Goal: Transaction & Acquisition: Purchase product/service

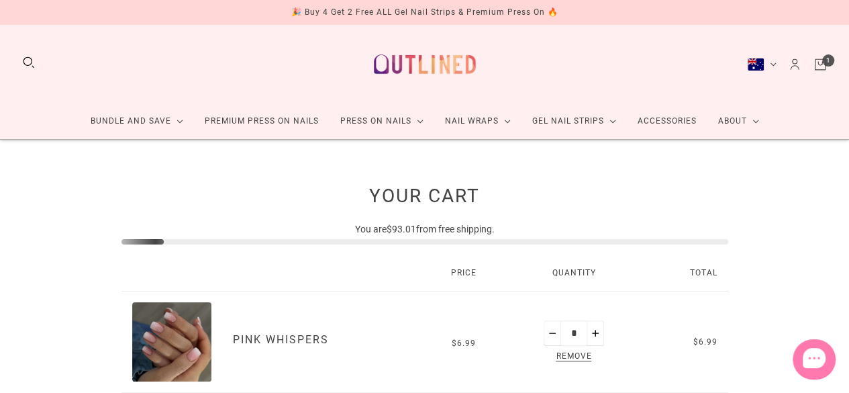
click at [828, 57] on link "Cart" at bounding box center [820, 64] width 15 height 15
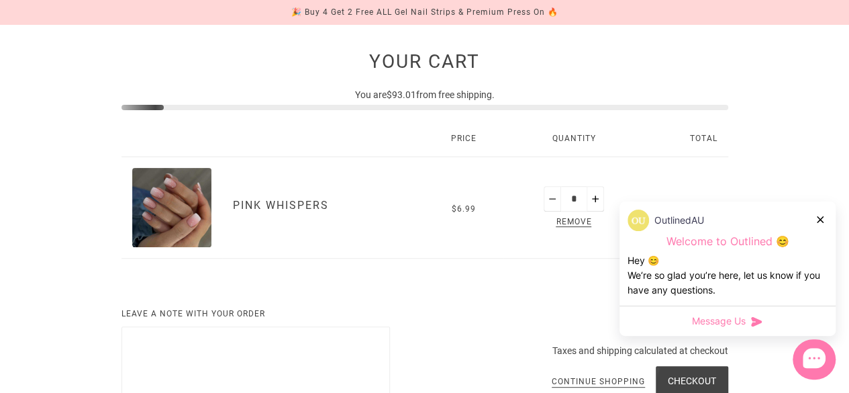
scroll to position [67, 0]
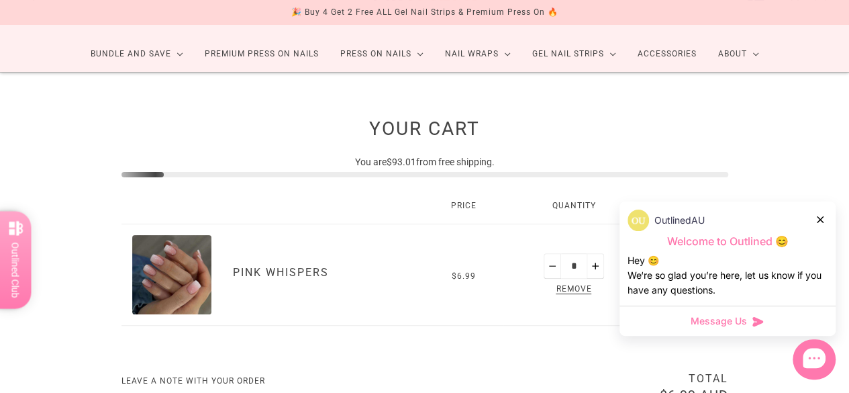
click at [821, 214] on div at bounding box center [821, 219] width 8 height 14
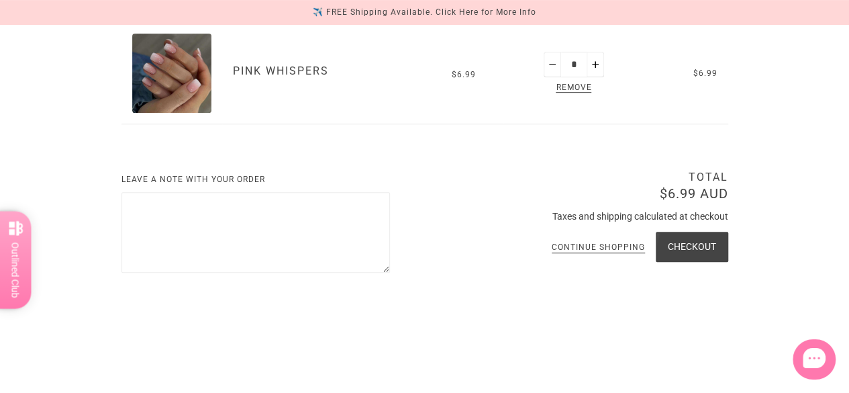
scroll to position [0, 0]
